Goal: Task Accomplishment & Management: Manage account settings

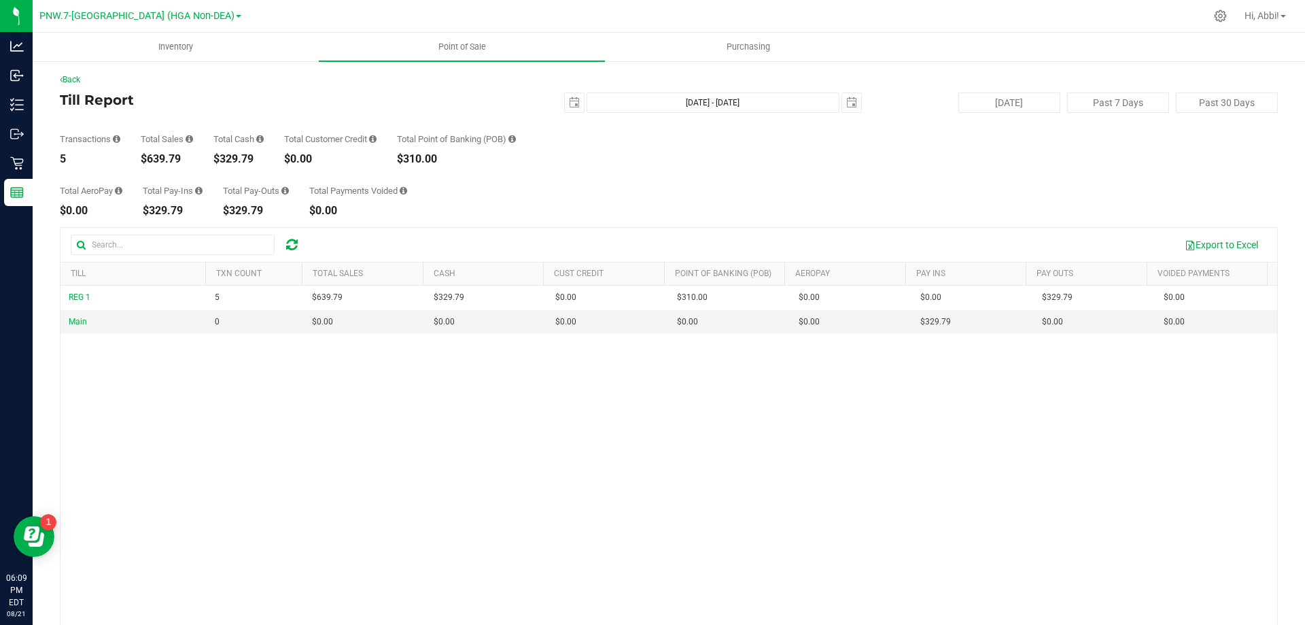
click at [1004, 188] on div "Total AeroPay $0.00 Total Pay-Ins $329.79 Total Pay-Outs $329.79 Total Payments…" at bounding box center [669, 190] width 1218 height 52
click at [569, 103] on span "select" at bounding box center [574, 102] width 11 height 11
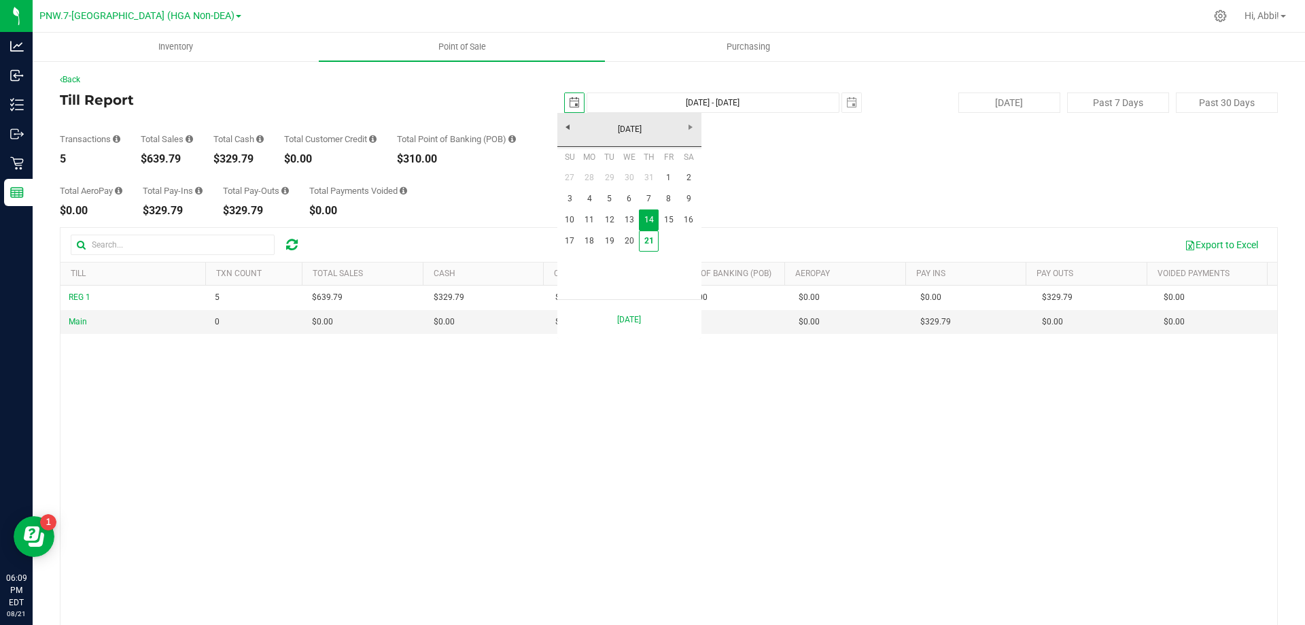
scroll to position [0, 34]
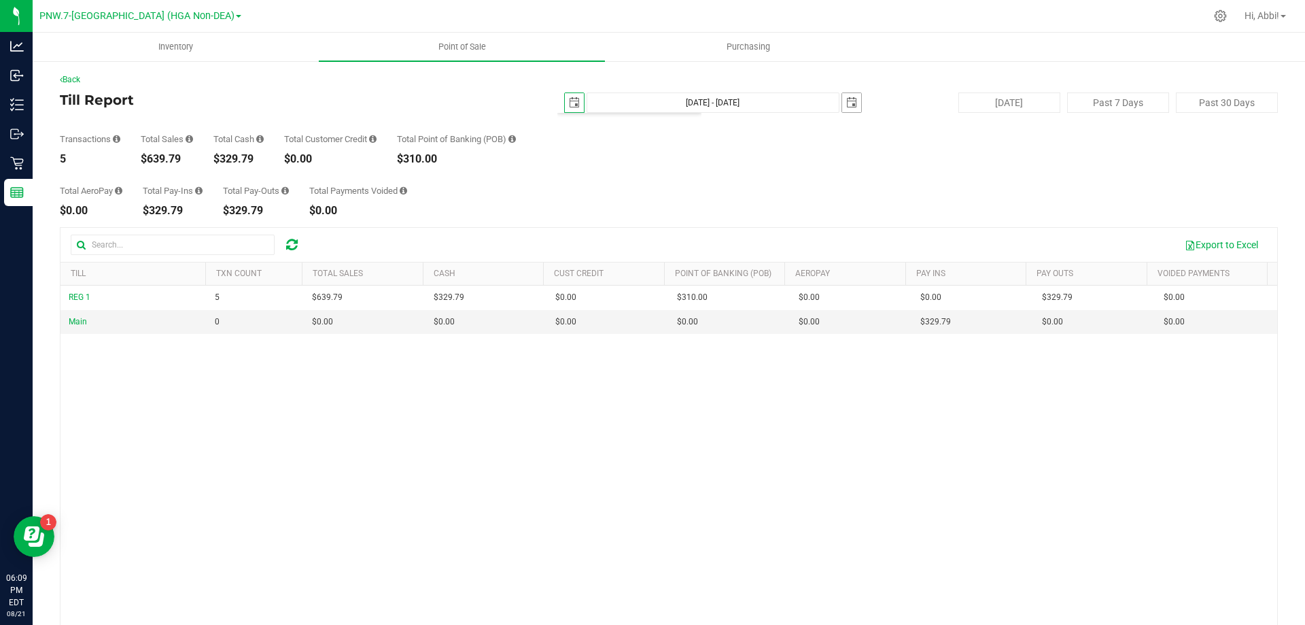
click at [847, 104] on span "select" at bounding box center [851, 102] width 11 height 11
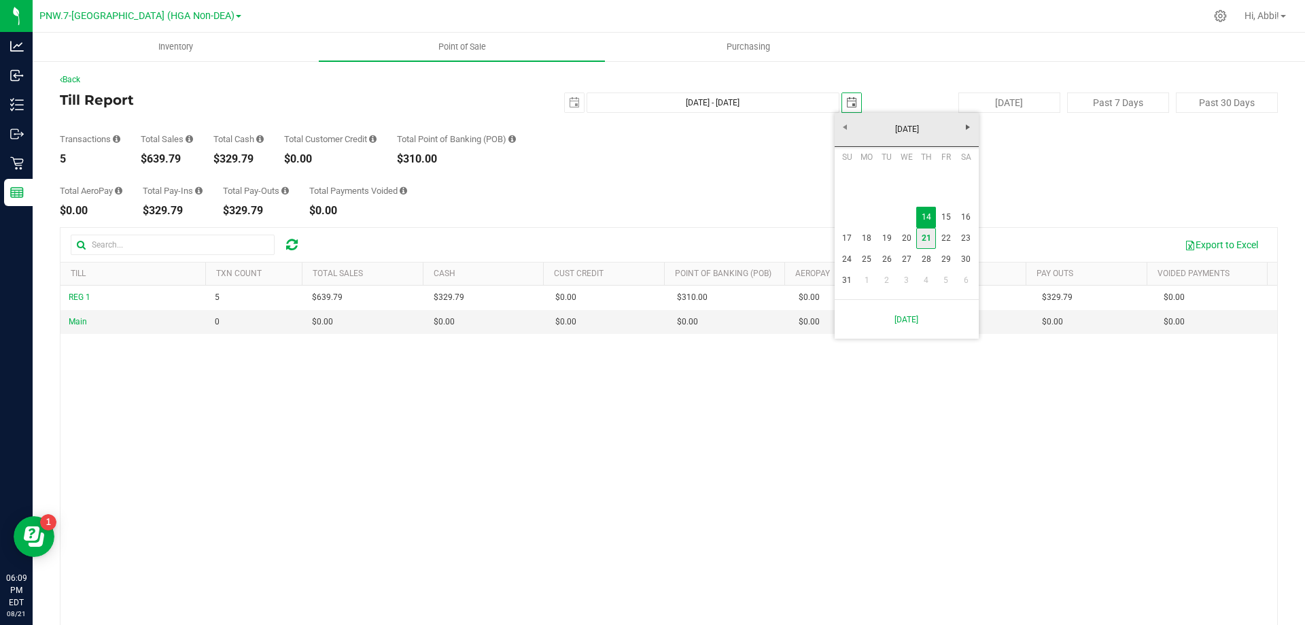
click at [929, 242] on link "21" at bounding box center [926, 238] width 20 height 21
type input "[DATE] - [DATE]"
type input "[DATE]"
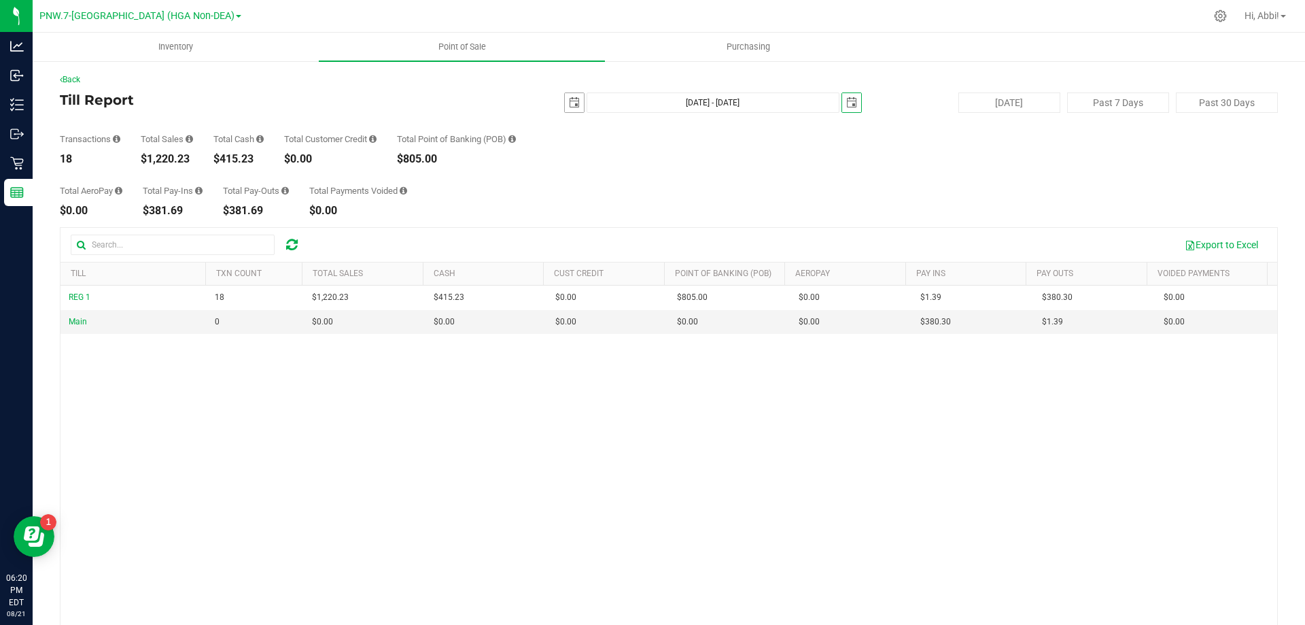
click at [569, 101] on span "select" at bounding box center [574, 102] width 11 height 11
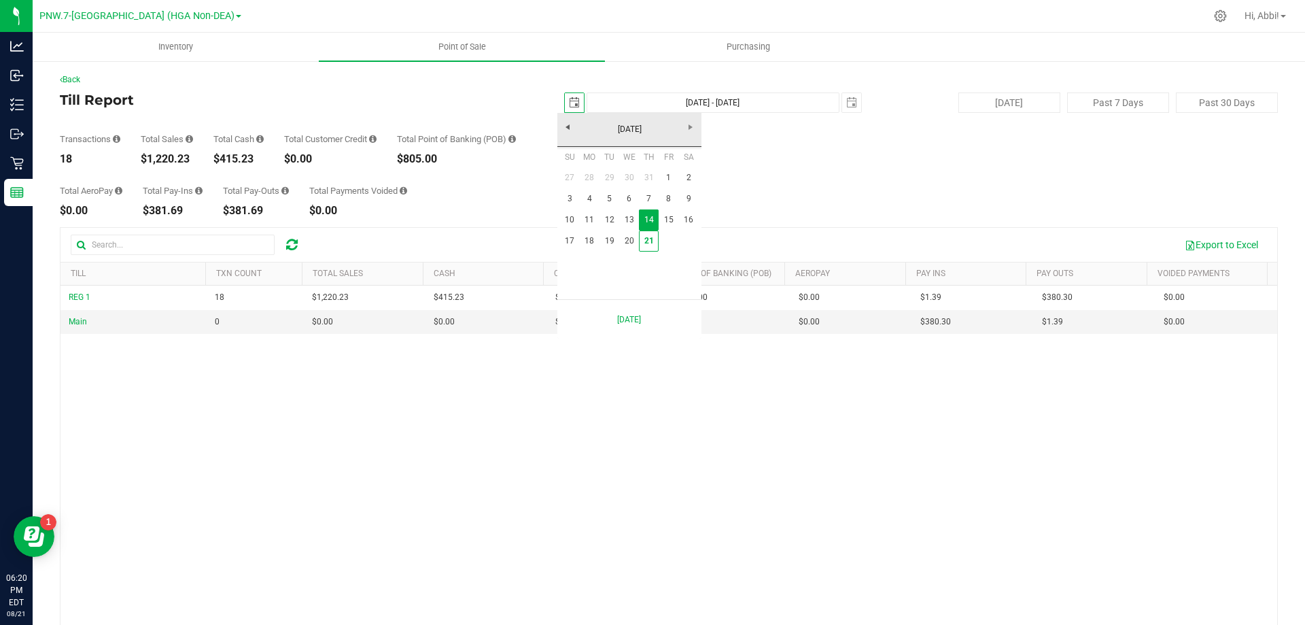
scroll to position [0, 34]
click at [648, 236] on link "21" at bounding box center [649, 240] width 20 height 21
type input "[DATE] - [DATE]"
type input "[DATE]"
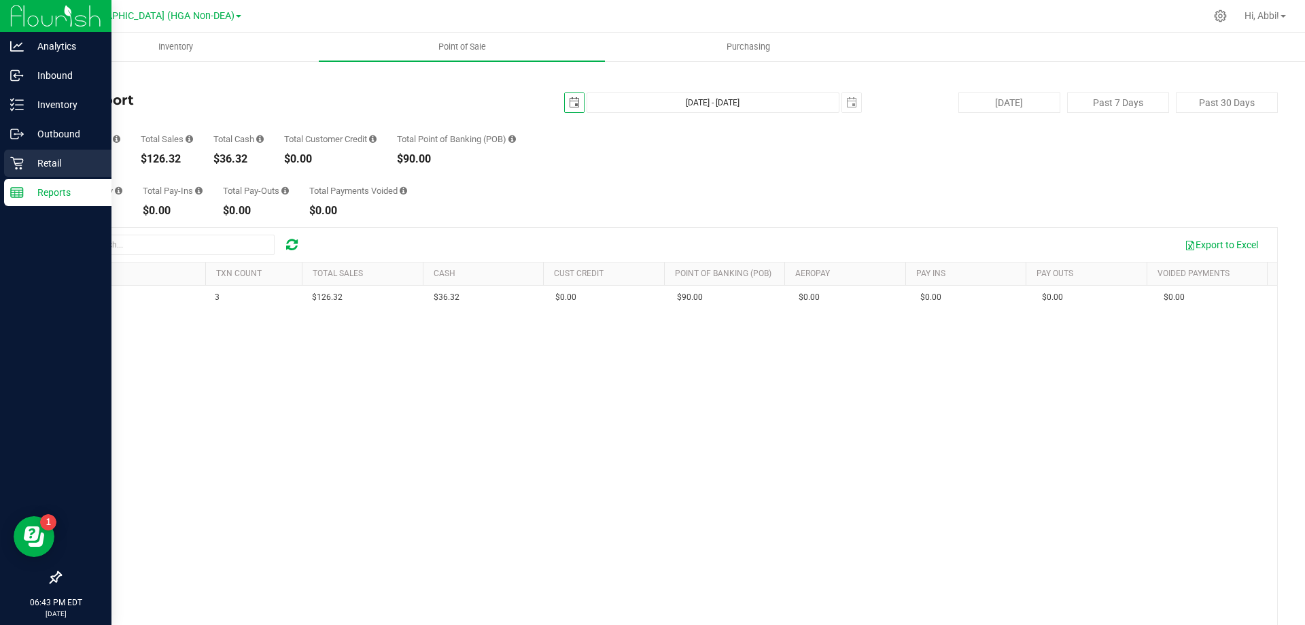
click at [16, 168] on icon at bounding box center [16, 163] width 13 height 13
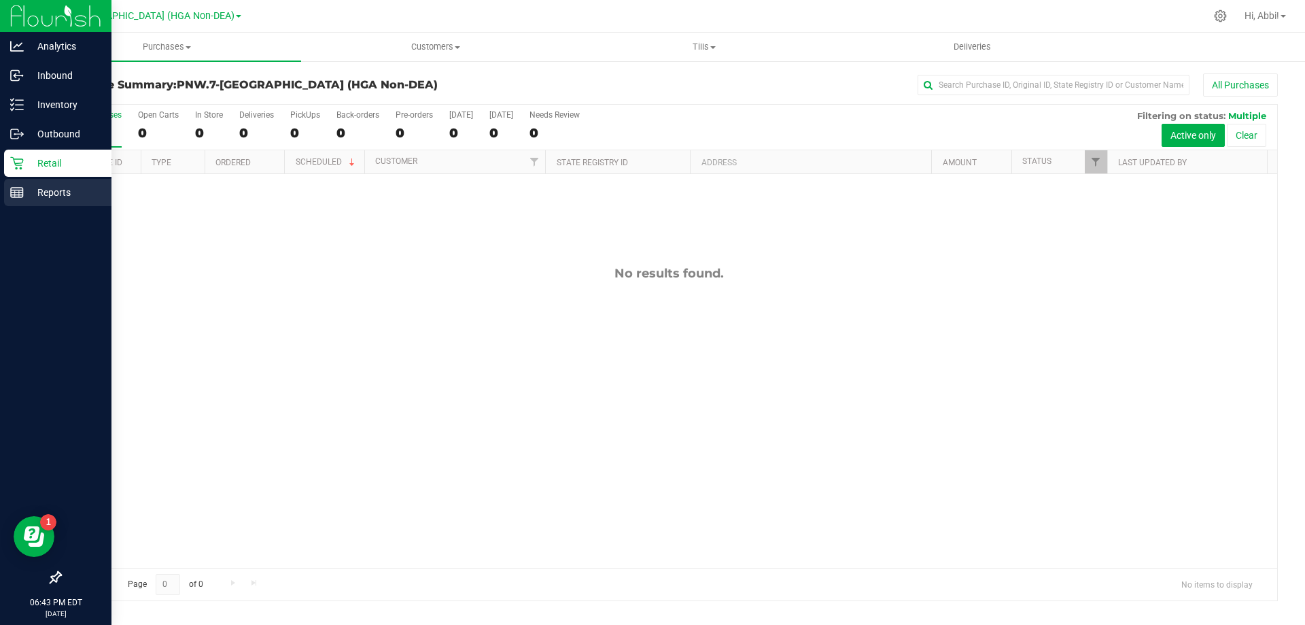
click at [21, 192] on line at bounding box center [17, 192] width 12 height 0
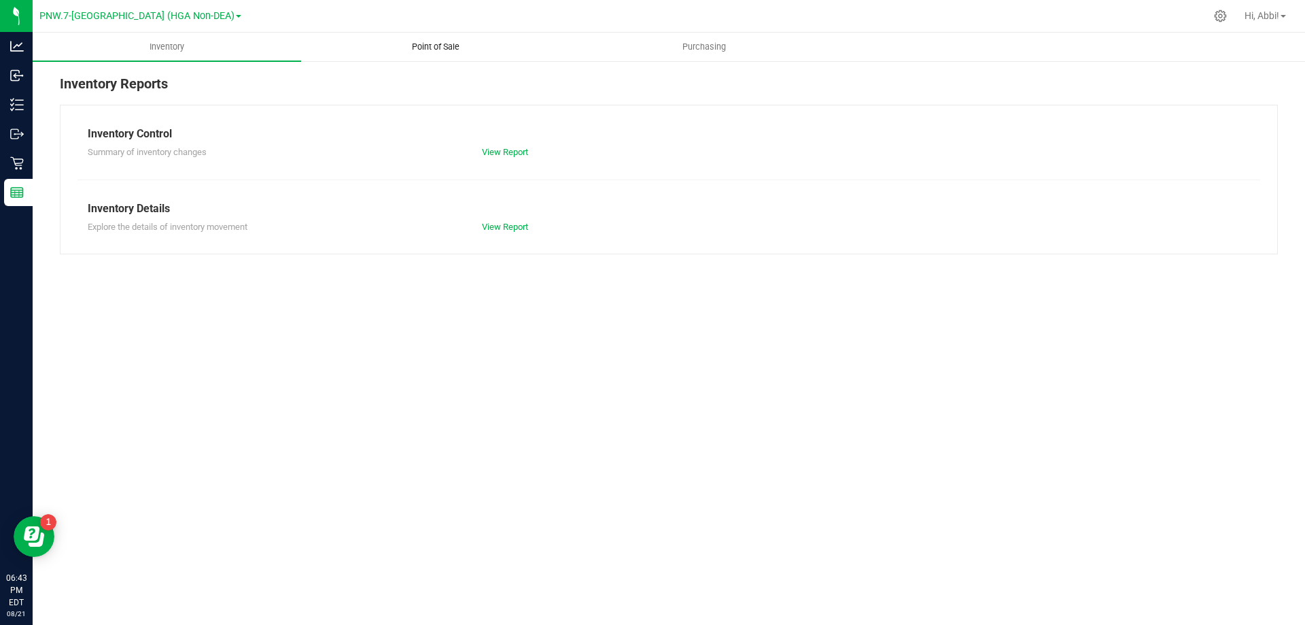
click at [453, 52] on span "Point of Sale" at bounding box center [436, 47] width 84 height 12
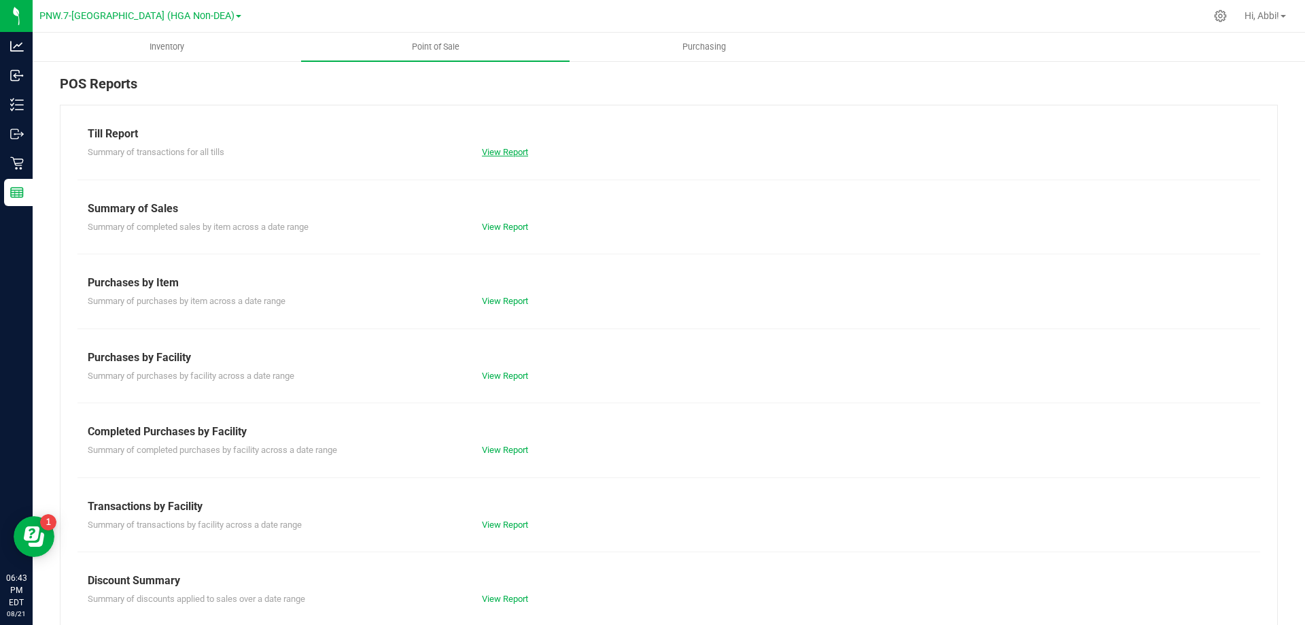
click at [521, 150] on link "View Report" at bounding box center [505, 152] width 46 height 10
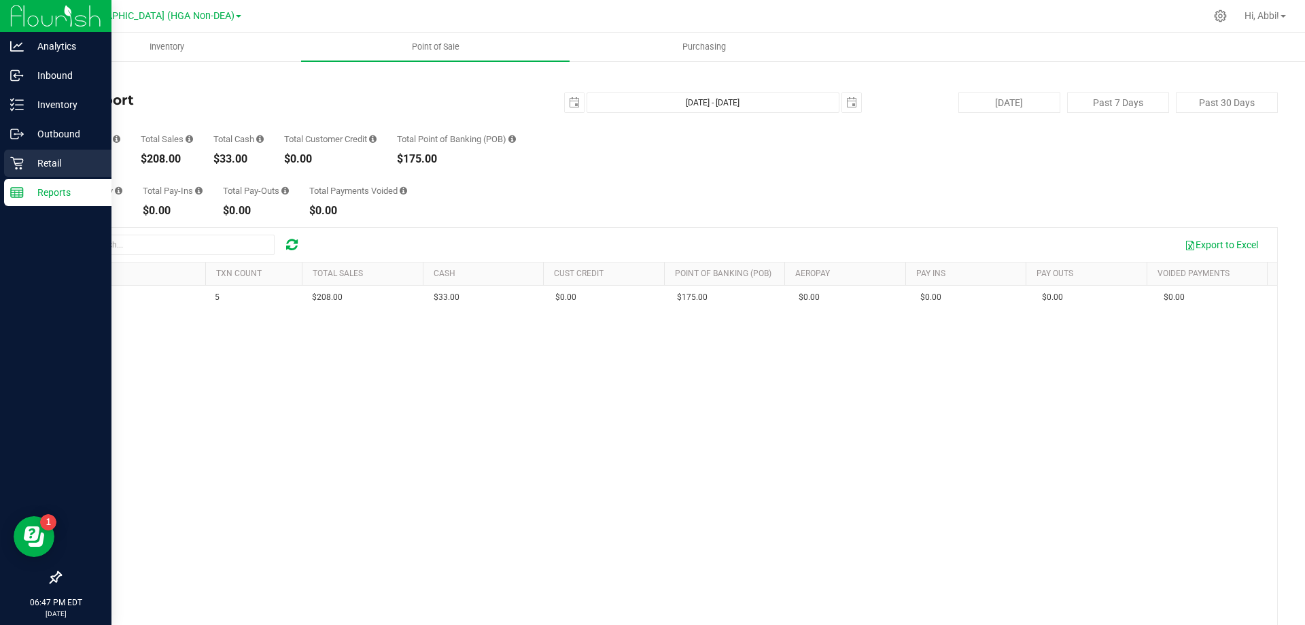
click at [24, 167] on p "Retail" at bounding box center [65, 163] width 82 height 16
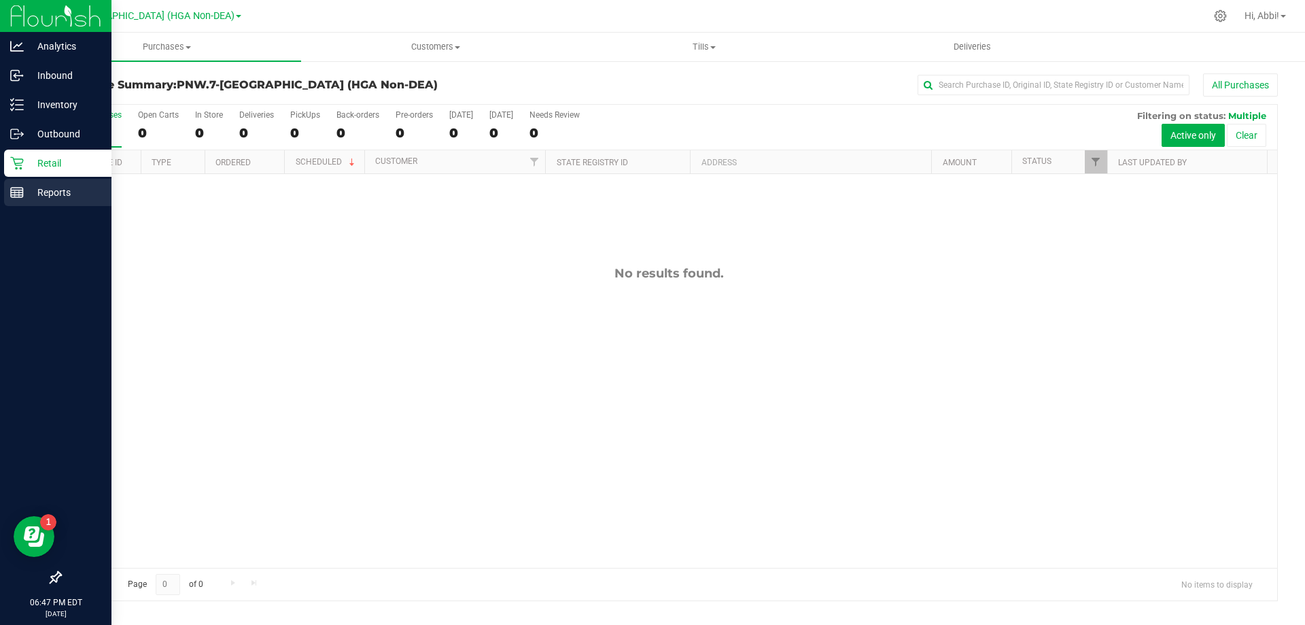
click at [14, 188] on icon at bounding box center [17, 193] width 14 height 14
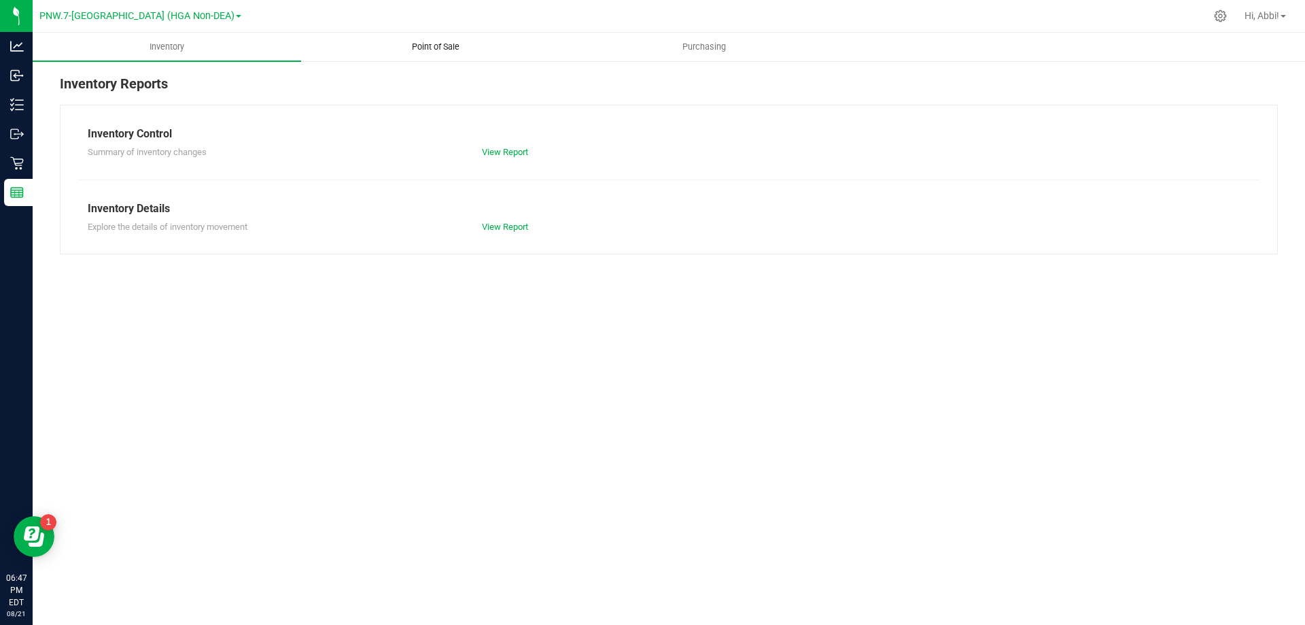
click at [423, 44] on span "Point of Sale" at bounding box center [436, 47] width 84 height 12
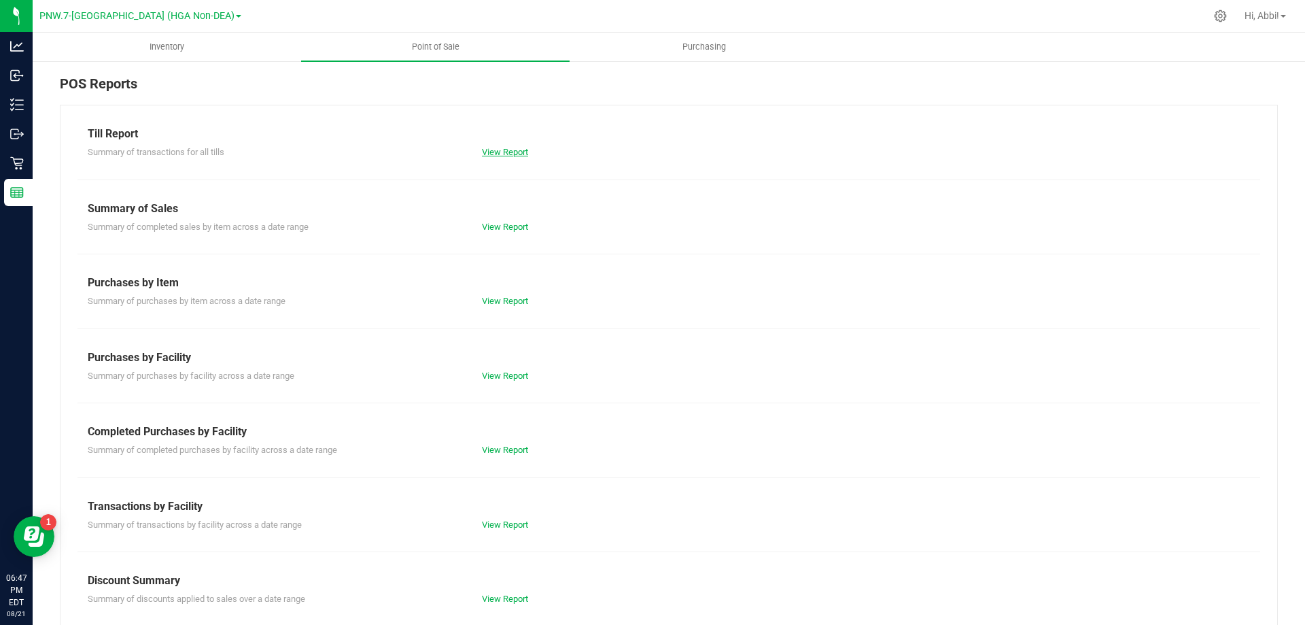
click at [511, 155] on link "View Report" at bounding box center [505, 152] width 46 height 10
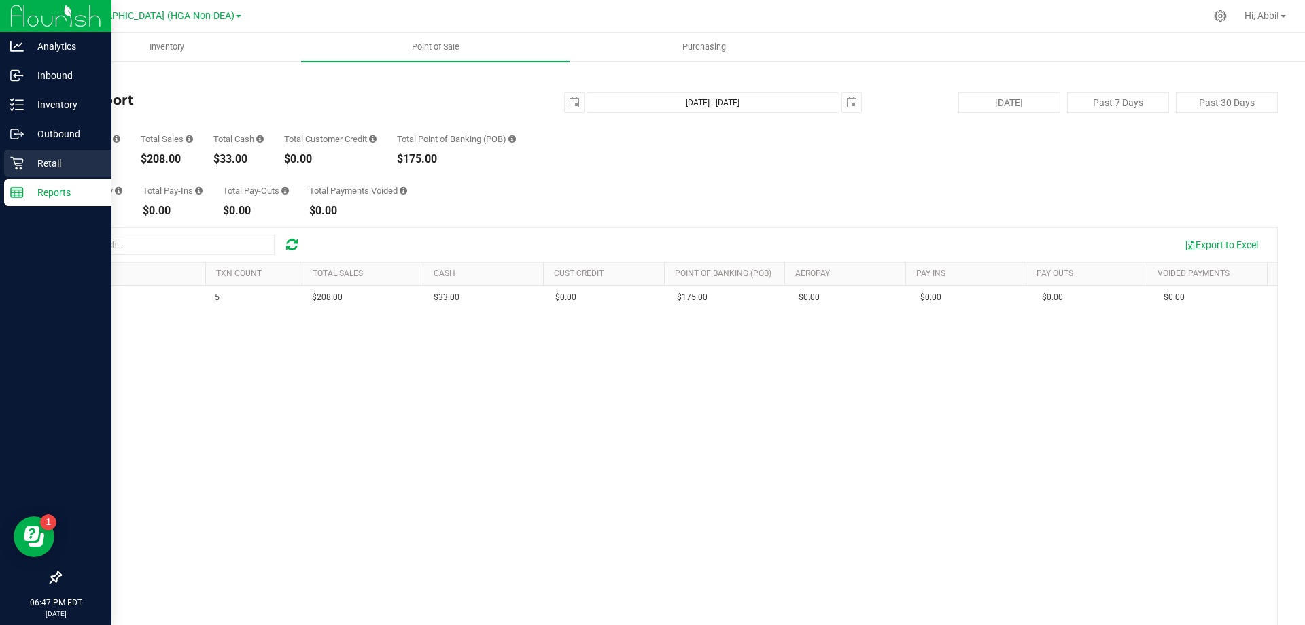
click at [19, 162] on icon at bounding box center [17, 163] width 14 height 14
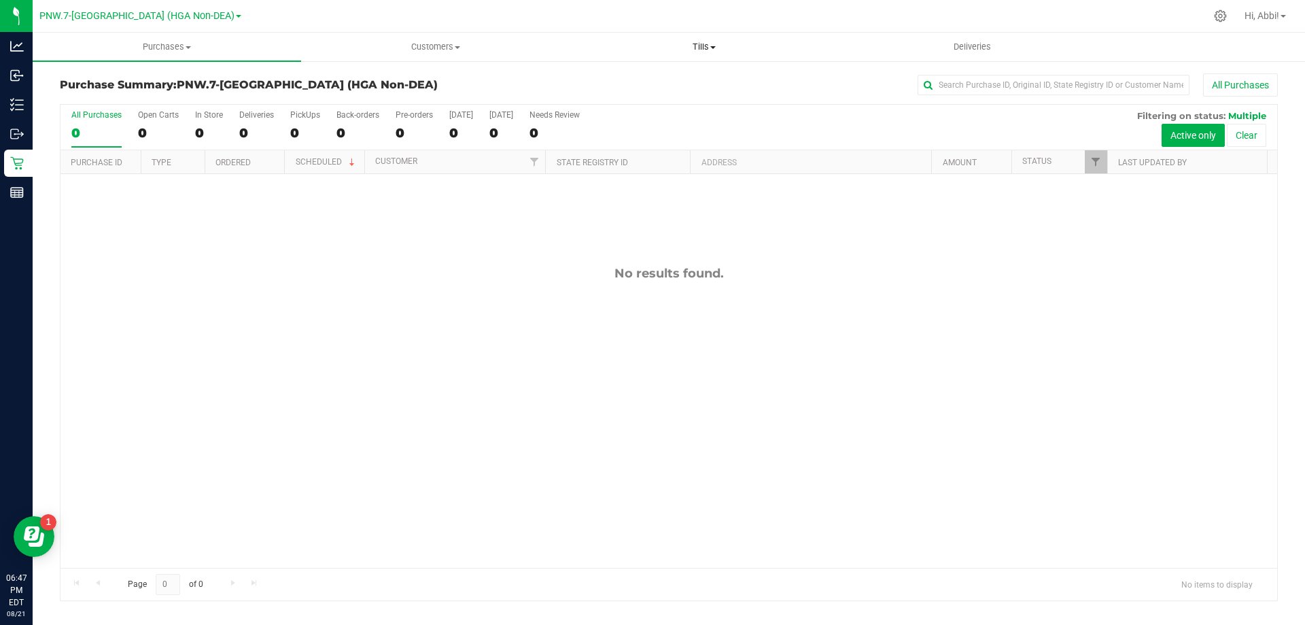
click at [696, 44] on span "Tills" at bounding box center [703, 47] width 267 height 12
click at [695, 78] on li "Manage tills" at bounding box center [704, 82] width 268 height 16
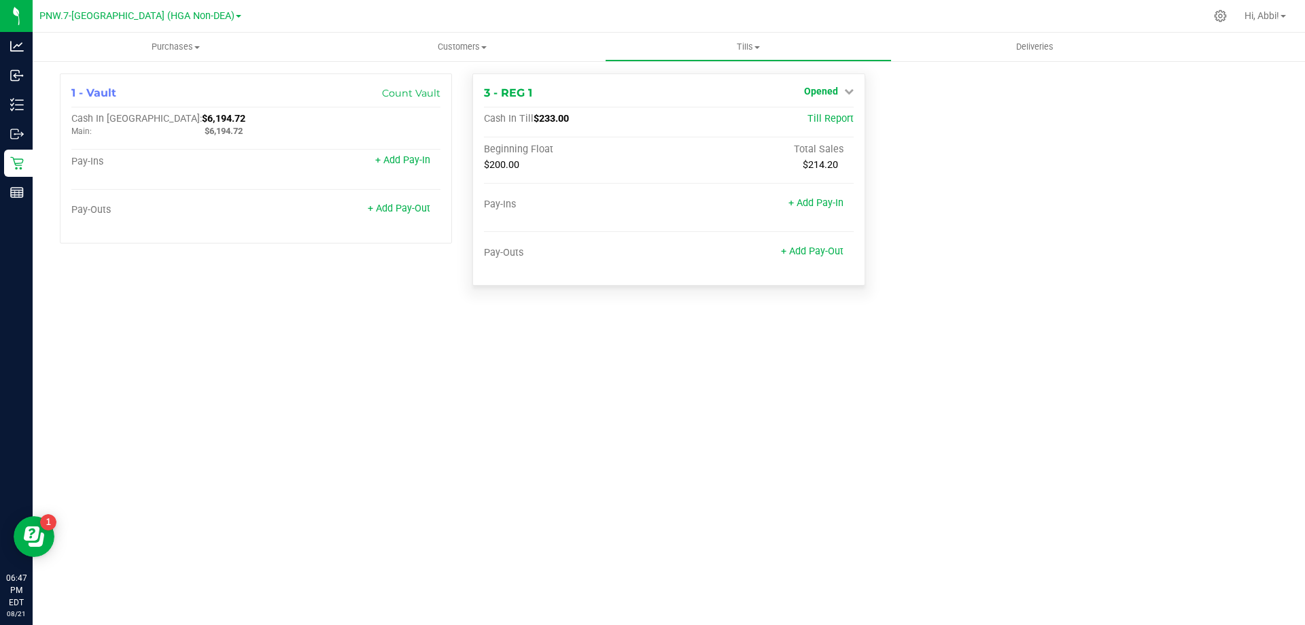
click at [847, 90] on icon at bounding box center [849, 91] width 10 height 10
click at [839, 117] on link "Close Till" at bounding box center [822, 119] width 37 height 11
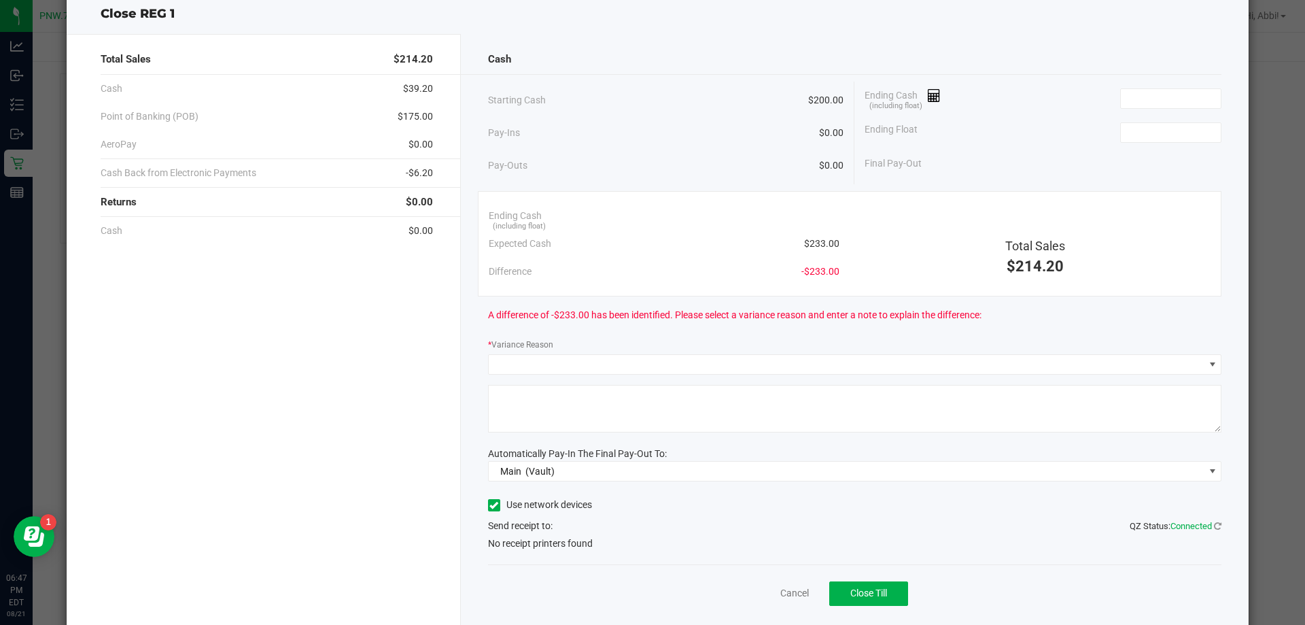
scroll to position [73, 0]
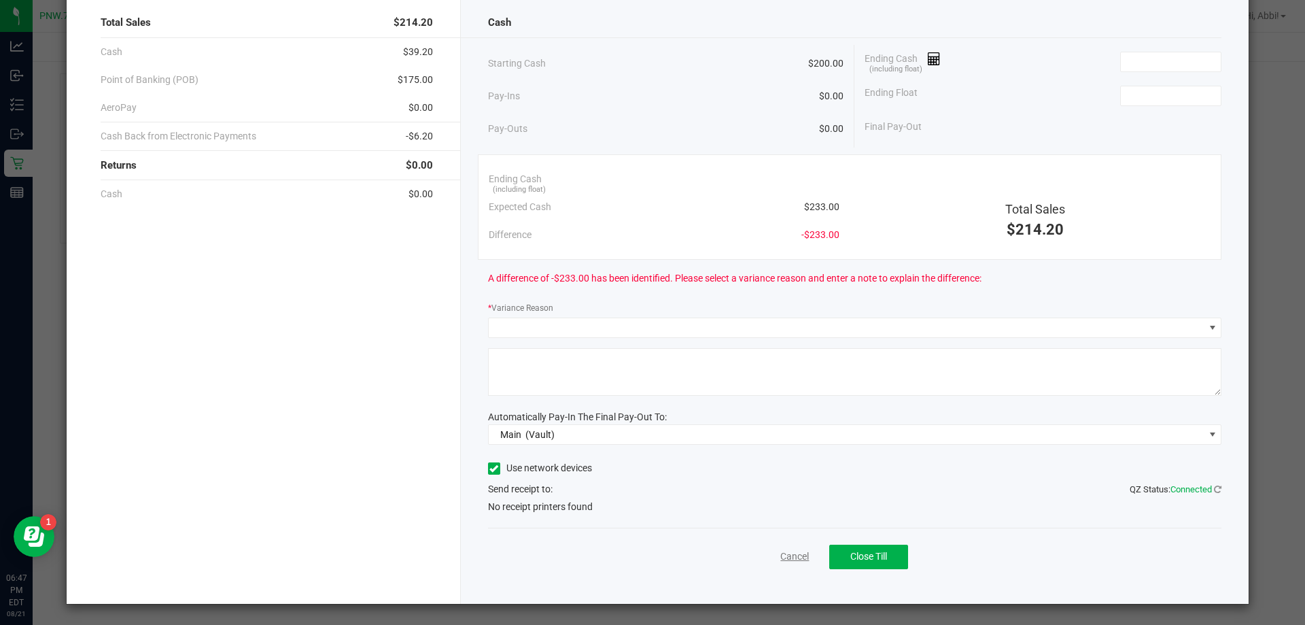
click at [787, 556] on link "Cancel" at bounding box center [794, 556] width 29 height 14
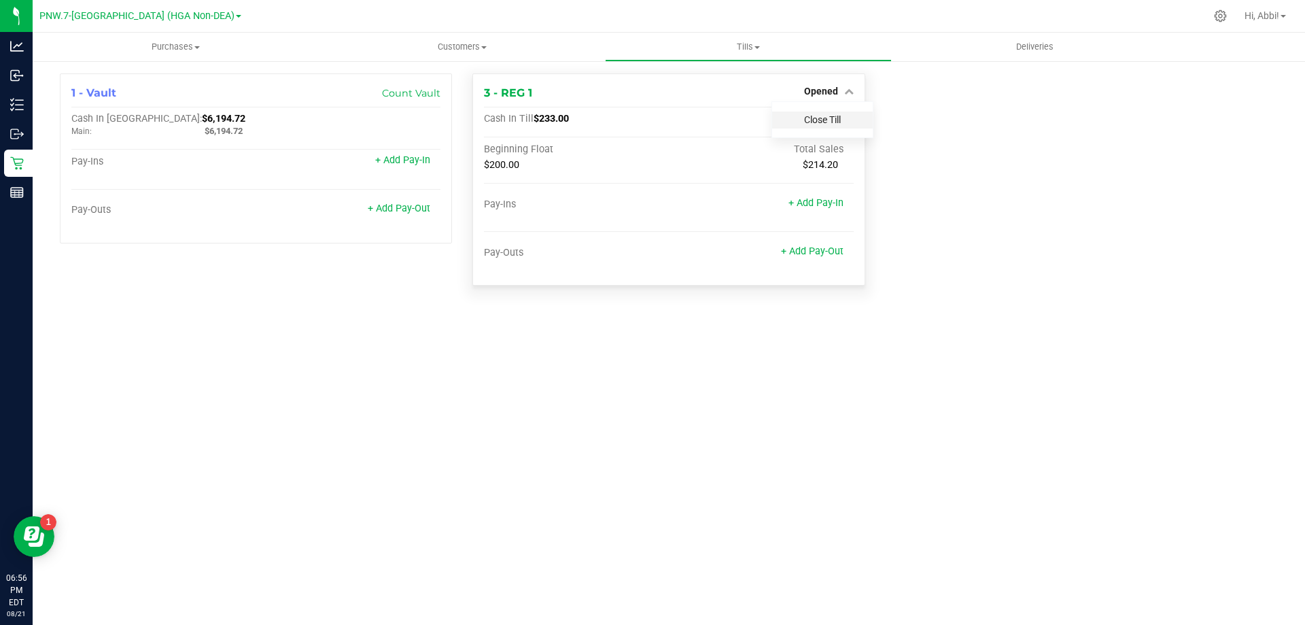
click at [812, 125] on link "Close Till" at bounding box center [822, 119] width 37 height 11
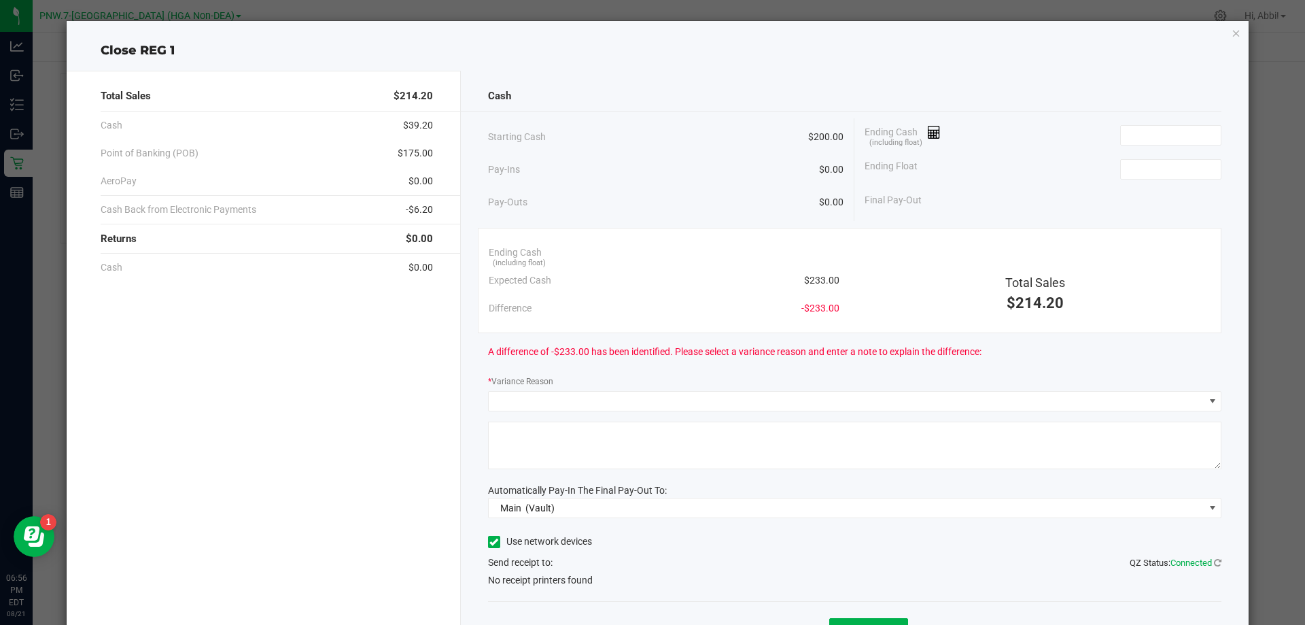
click at [1149, 147] on div "Ending Cash (including float)" at bounding box center [1043, 135] width 357 height 34
click at [1155, 137] on input at bounding box center [1171, 135] width 100 height 19
click at [1155, 135] on input at bounding box center [1171, 135] width 100 height 19
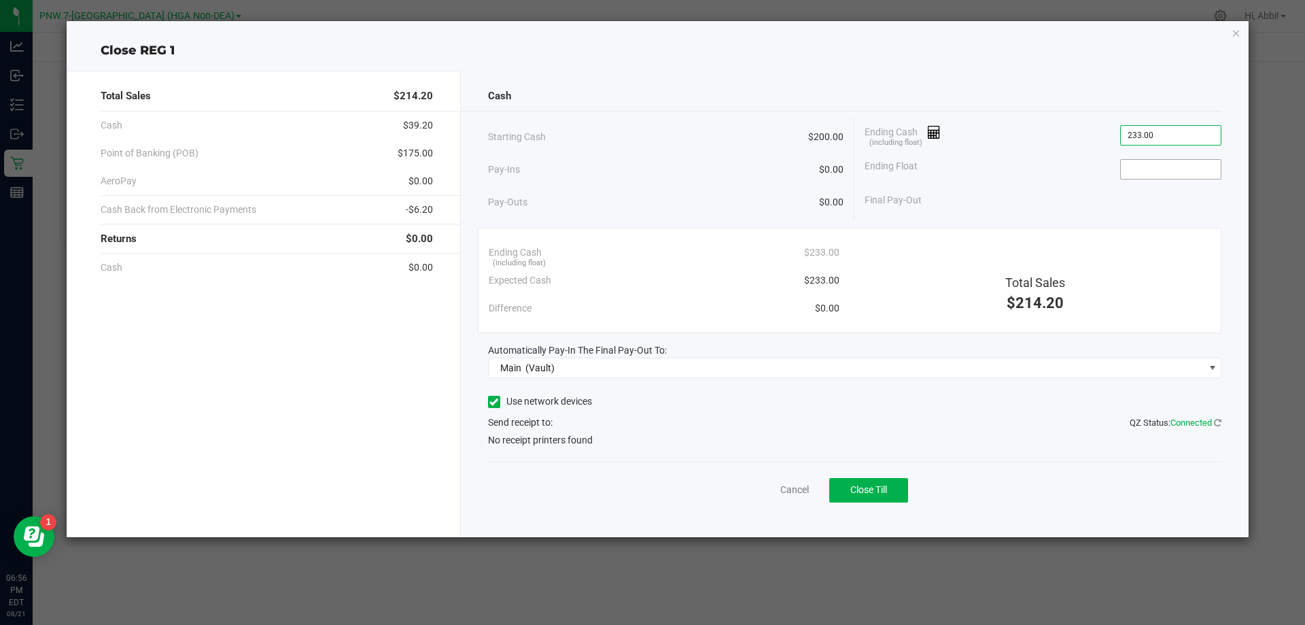
type input "$233.00"
click at [1162, 166] on input at bounding box center [1171, 169] width 100 height 19
type input "$200.00"
click at [553, 403] on label "Use network devices" at bounding box center [540, 401] width 104 height 14
click at [0, 0] on input "Use network devices" at bounding box center [0, 0] width 0 height 0
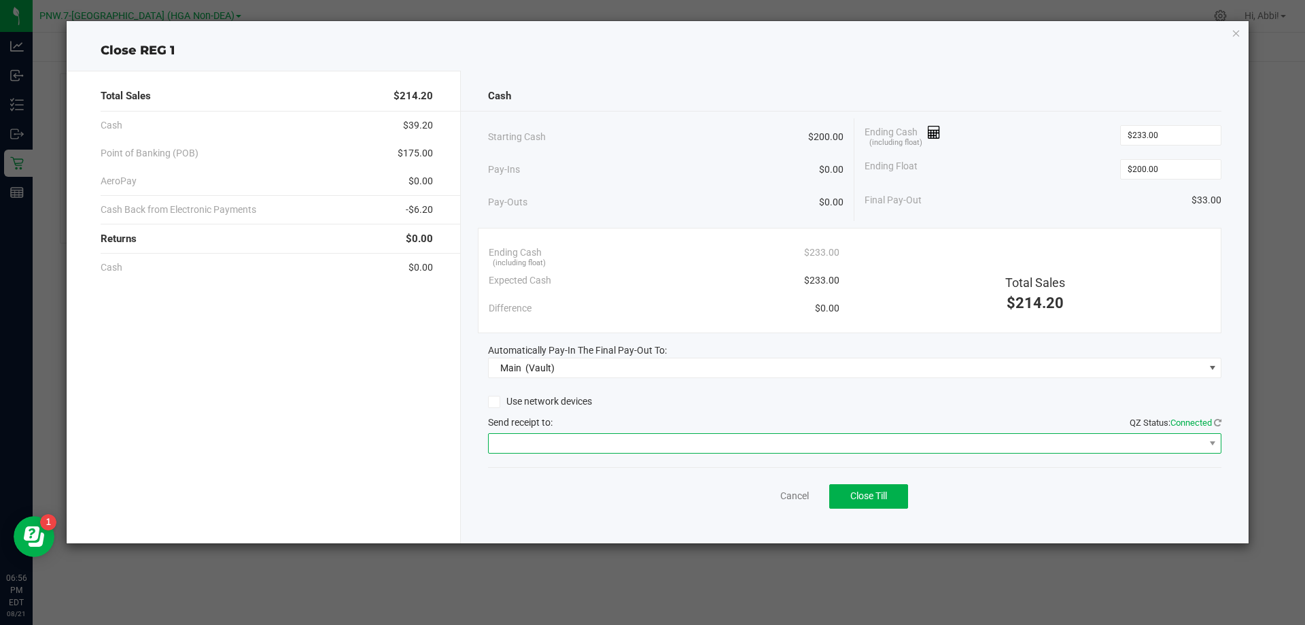
click at [579, 451] on span at bounding box center [847, 443] width 716 height 19
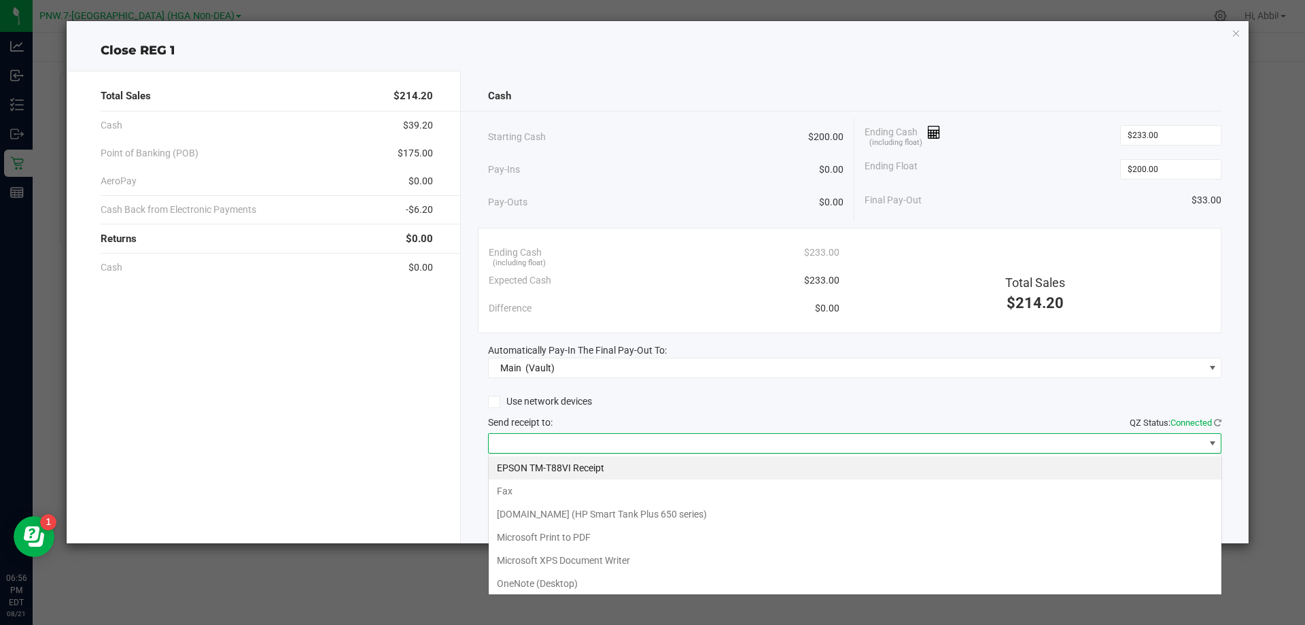
scroll to position [20, 733]
click at [602, 468] on Receipt "EPSON TM-T88VI Receipt" at bounding box center [855, 467] width 733 height 23
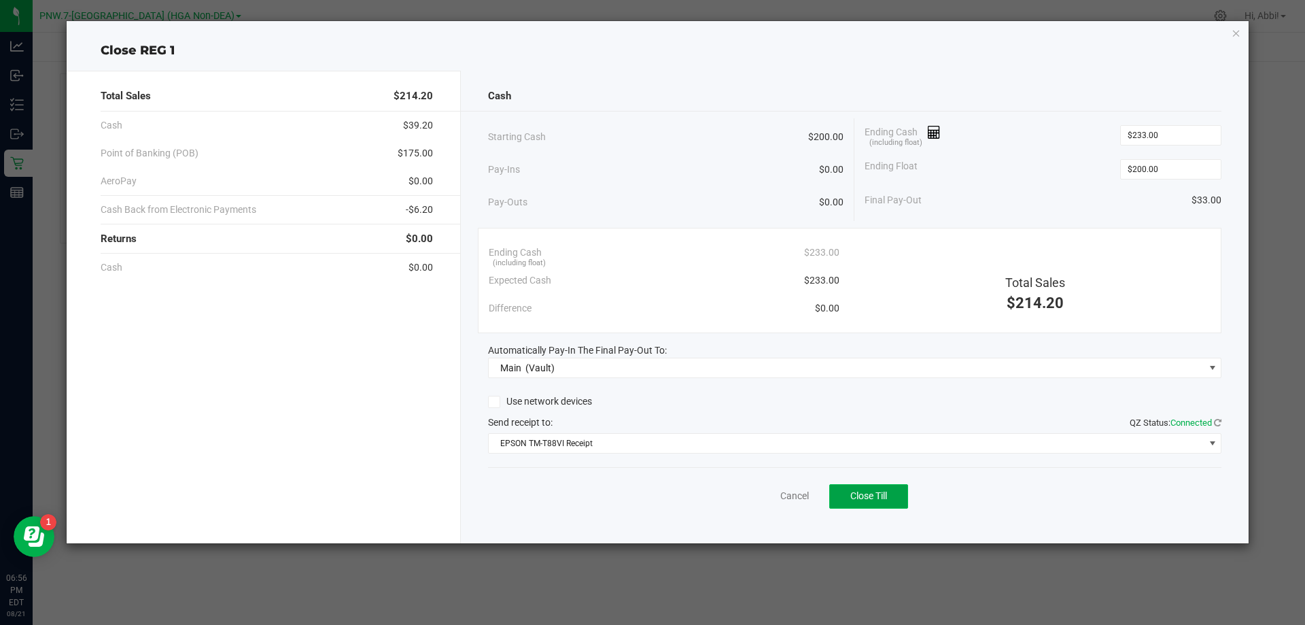
click at [882, 499] on span "Close Till" at bounding box center [868, 495] width 37 height 11
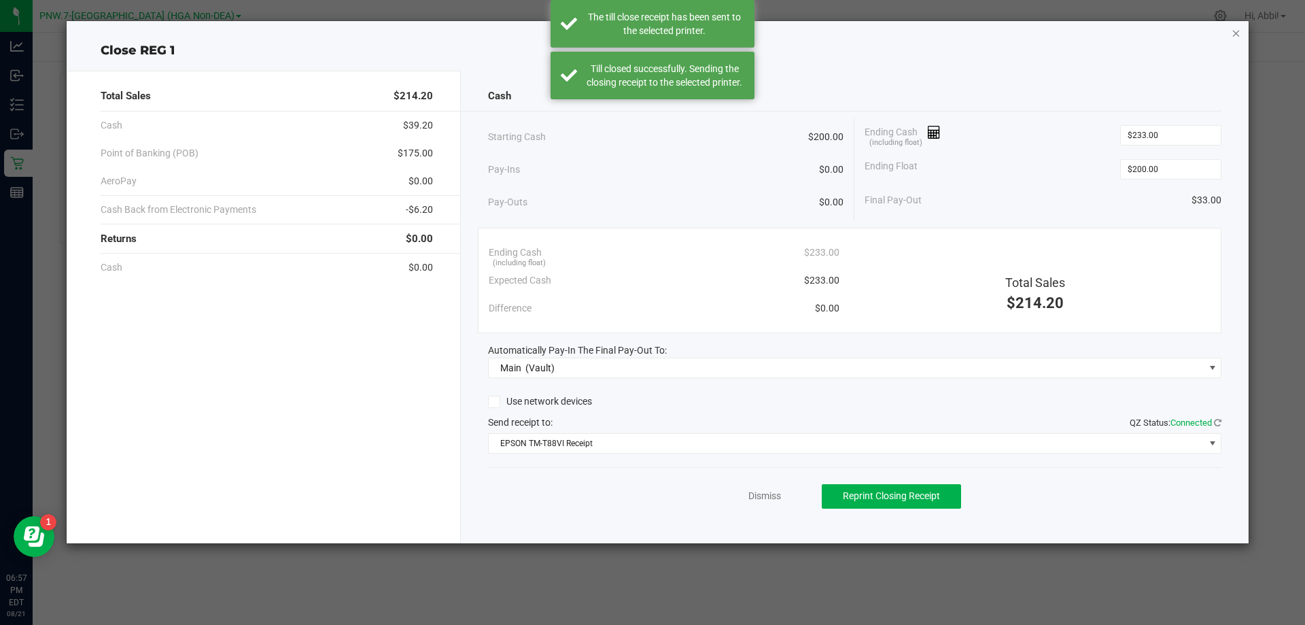
click at [1234, 31] on icon "button" at bounding box center [1237, 32] width 10 height 16
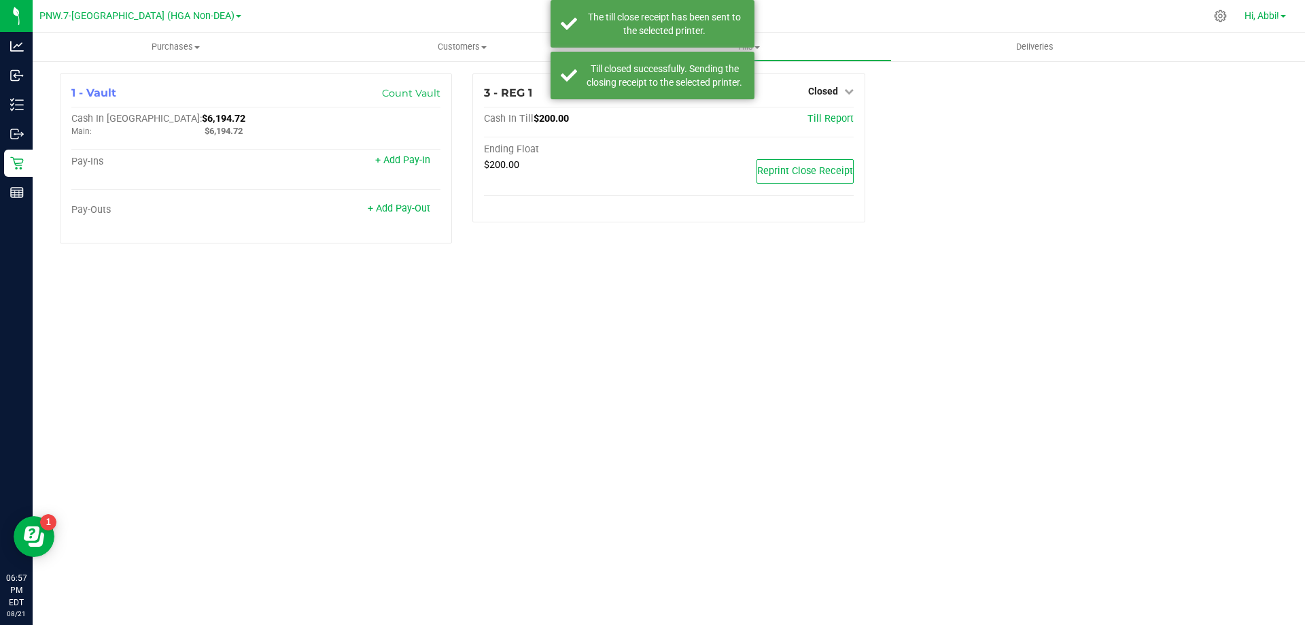
click at [1258, 19] on span "Hi, Abbi!" at bounding box center [1262, 15] width 35 height 11
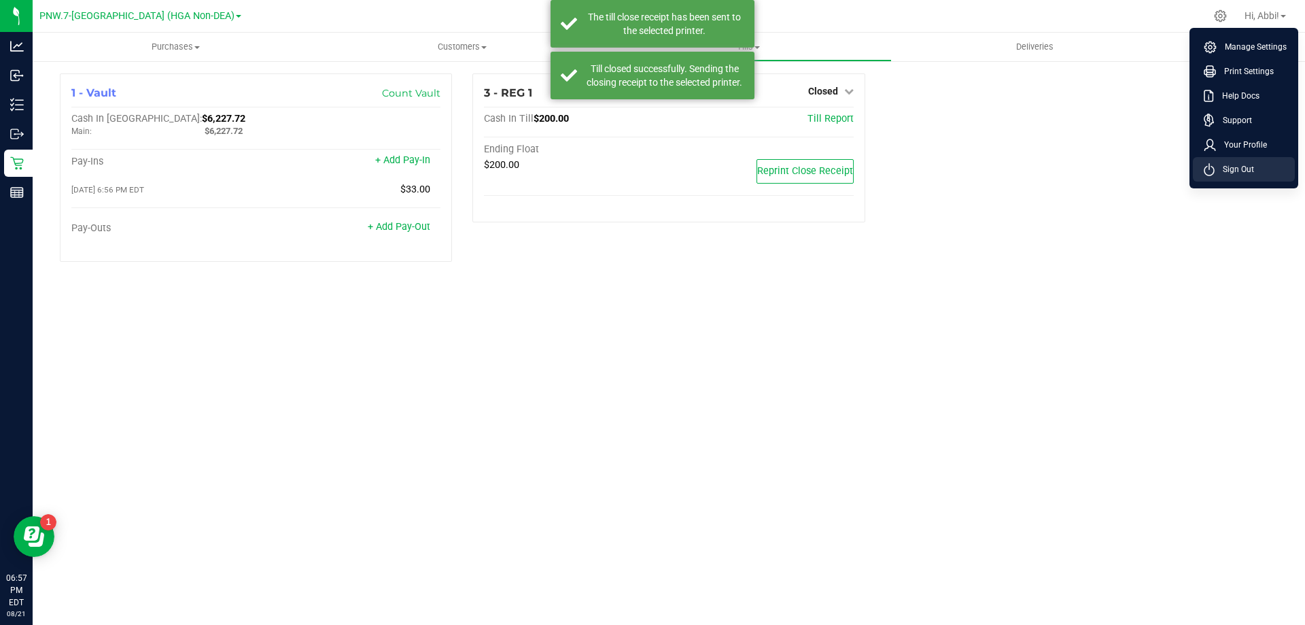
click at [1255, 167] on li "Sign Out" at bounding box center [1244, 169] width 102 height 24
